Goal: Communication & Community: Answer question/provide support

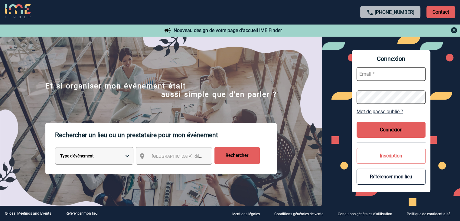
type input "[EMAIL_ADDRESS][DOMAIN_NAME]"
drag, startPoint x: 398, startPoint y: 132, endPoint x: 397, endPoint y: 112, distance: 20.3
click at [398, 132] on button "Connexion" at bounding box center [391, 130] width 69 height 16
type input "[EMAIL_ADDRESS][DOMAIN_NAME]"
click at [391, 124] on button "Connexion" at bounding box center [391, 130] width 69 height 16
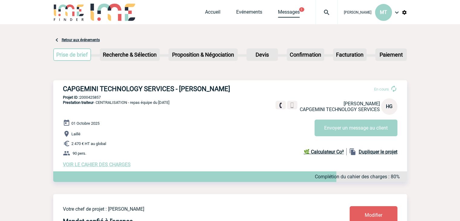
click at [285, 13] on link "Messages" at bounding box center [289, 13] width 22 height 8
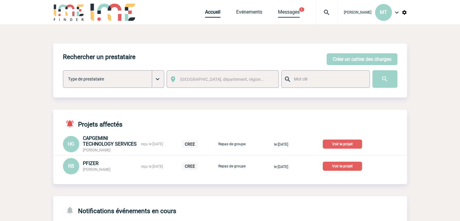
click at [288, 11] on link "Messages" at bounding box center [289, 13] width 22 height 8
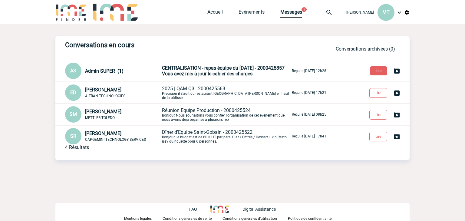
click at [183, 68] on span "CENTRALISATION - repas équipe du 01/10/25 - 2000425857" at bounding box center [223, 68] width 123 height 6
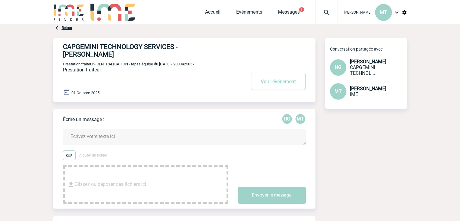
drag, startPoint x: 324, startPoint y: 34, endPoint x: 317, endPoint y: 28, distance: 8.8
click at [321, 32] on div "Retour CAPGEMINI TECHNOLOGY SERVICES - Héloïse GUICHON Voir l'événement Prestat…" at bounding box center [230, 169] width 354 height 290
click at [298, 13] on link "Messages" at bounding box center [289, 13] width 22 height 8
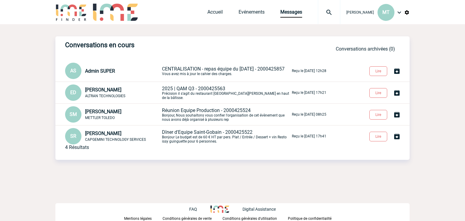
click at [183, 67] on span "CENTRALISATION - repas équipe du 01/10/25 - 2000425857" at bounding box center [223, 69] width 123 height 6
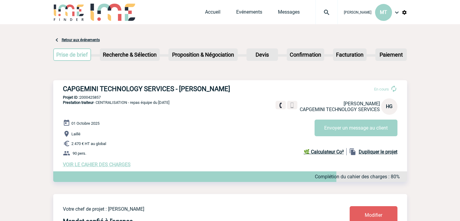
drag, startPoint x: 55, startPoint y: 81, endPoint x: 51, endPoint y: 81, distance: 4.9
drag, startPoint x: 64, startPoint y: 88, endPoint x: 236, endPoint y: 84, distance: 172.3
click at [235, 83] on div "CAPGEMINI TECHNOLOGY SERVICES - Héloïse GUICHON En cours Héloïse GUICHON CAPGEM…" at bounding box center [230, 126] width 354 height 92
copy h3 "CAPGEMINI TECHNOLOGY SERVICES - [PERSON_NAME]"
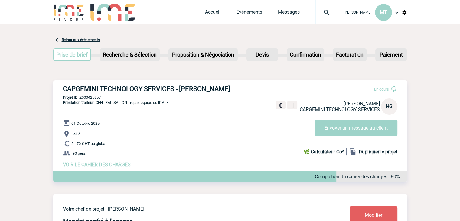
click at [109, 105] on span "Prestation traiteur - CENTRALISATION - repas équipe du 01/10/25" at bounding box center [116, 102] width 107 height 5
drag, startPoint x: 128, startPoint y: 103, endPoint x: 98, endPoint y: 103, distance: 30.6
click at [98, 103] on span "Prestation traiteur - CENTRALISATION - repas équipe du 01/10/25" at bounding box center [116, 102] width 107 height 5
copy span "CENTRALISATION"
drag, startPoint x: 94, startPoint y: 95, endPoint x: 102, endPoint y: 97, distance: 7.7
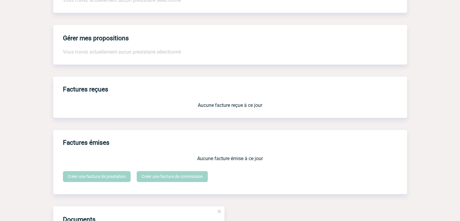
scroll to position [548, 0]
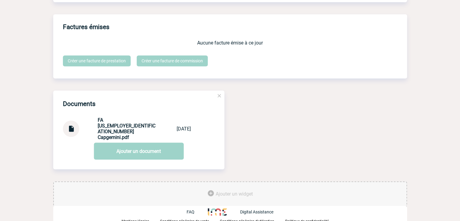
drag, startPoint x: 430, startPoint y: 68, endPoint x: 428, endPoint y: 45, distance: 23.7
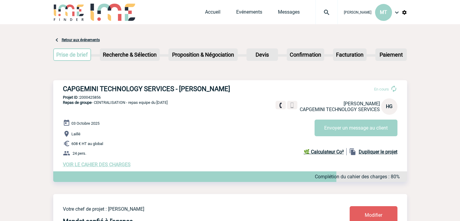
click at [97, 98] on p "Projet ID : 2000425856" at bounding box center [230, 97] width 354 height 5
click at [174, 104] on div "CAPGEMINI TECHNOLOGY SERVICES - [PERSON_NAME] En cours [PERSON_NAME] CAPGEMINI …" at bounding box center [230, 126] width 354 height 92
drag, startPoint x: 102, startPoint y: 96, endPoint x: 81, endPoint y: 96, distance: 20.6
click at [81, 96] on p "Projet ID : 2000425856" at bounding box center [230, 97] width 354 height 5
copy p "2000425856"
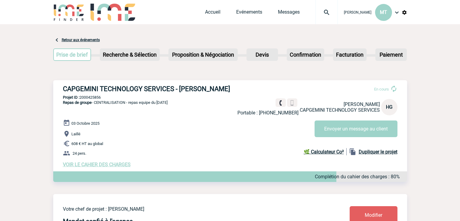
click at [214, 110] on div "CAPGEMINI TECHNOLOGY SERVICES - [PERSON_NAME] En cours Portable : [PHONE_NUMBER…" at bounding box center [230, 126] width 354 height 92
click at [292, 10] on link "Messages" at bounding box center [289, 13] width 22 height 8
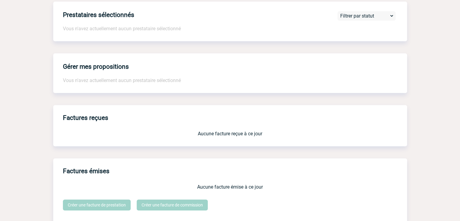
scroll to position [548, 0]
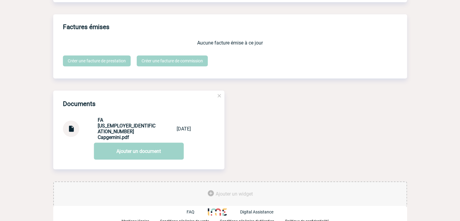
click at [68, 130] on img at bounding box center [71, 126] width 8 height 12
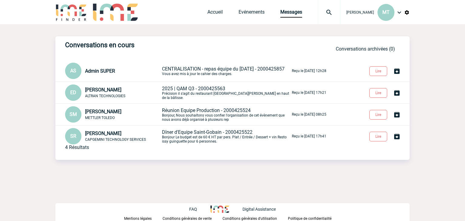
click at [184, 69] on span "CENTRALISATION - repas équipe du [DATE] - 2000425857" at bounding box center [223, 69] width 123 height 6
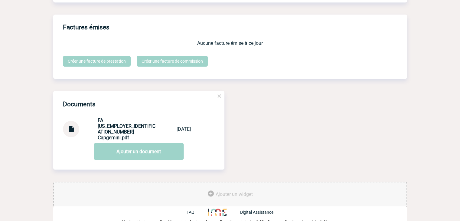
scroll to position [548, 0]
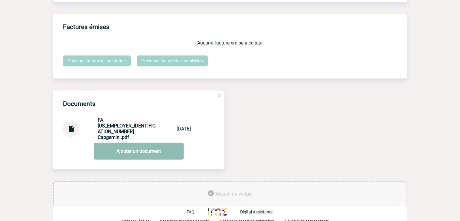
click at [136, 146] on link "Ajouter un document" at bounding box center [139, 151] width 90 height 17
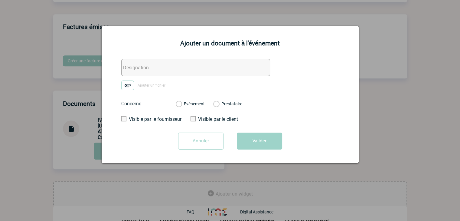
click at [215, 138] on input "Annuler" at bounding box center [200, 141] width 45 height 17
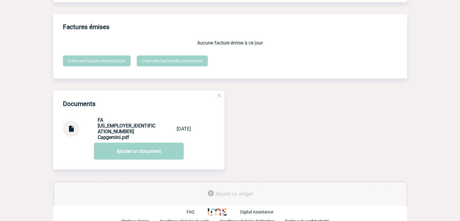
click at [104, 126] on strong "FA [US_EMPLOYER_IDENTIFICATION_NUMBER] Capgemini.pdf" at bounding box center [127, 128] width 58 height 23
click at [71, 128] on img at bounding box center [71, 126] width 8 height 12
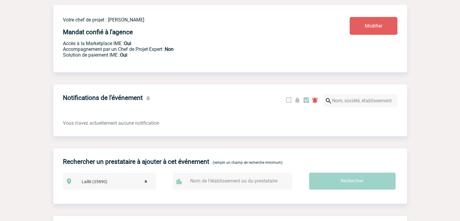
scroll to position [94, 0]
